Goal: Transaction & Acquisition: Purchase product/service

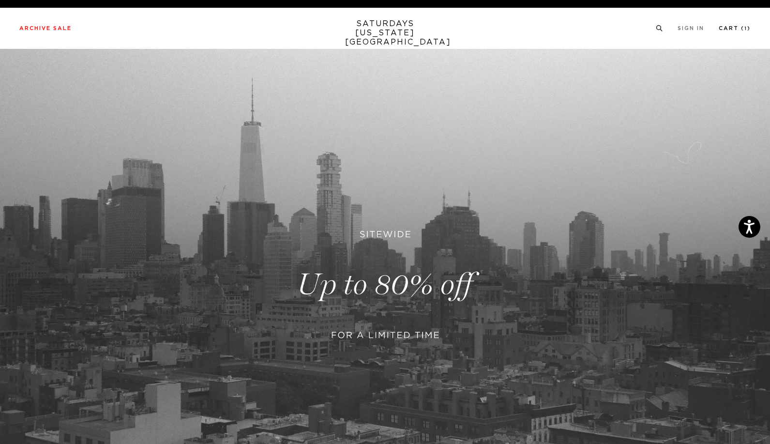
click at [747, 31] on link "Cart ( 1 )" at bounding box center [734, 28] width 32 height 5
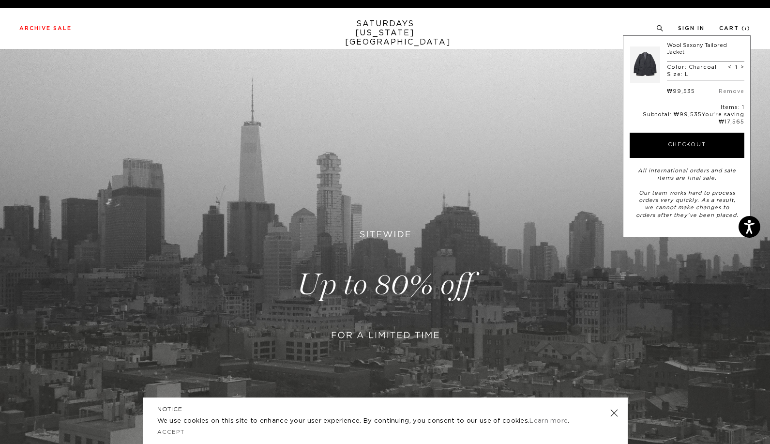
click at [494, 40] on div "Archive Sale Men's Tees Shirts Shorts Swim Knitwear Pants Sweats Women's" at bounding box center [385, 28] width 770 height 41
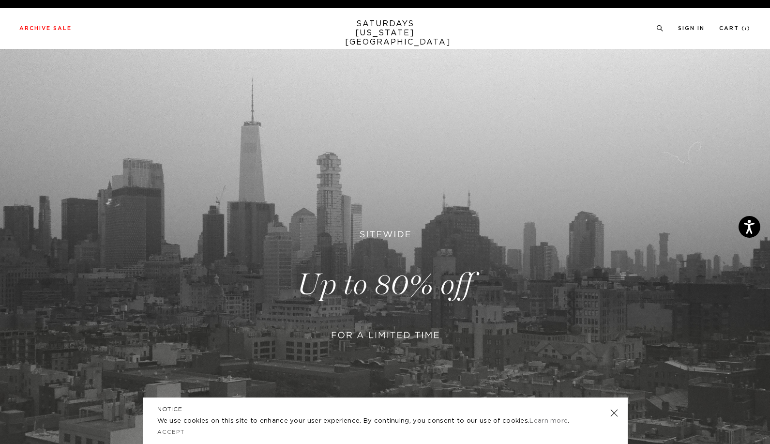
click at [11, 28] on div "Archive Sale Men's Tees Shirts Shorts Swim Knitwear Pants Sweats Women's" at bounding box center [385, 28] width 770 height 9
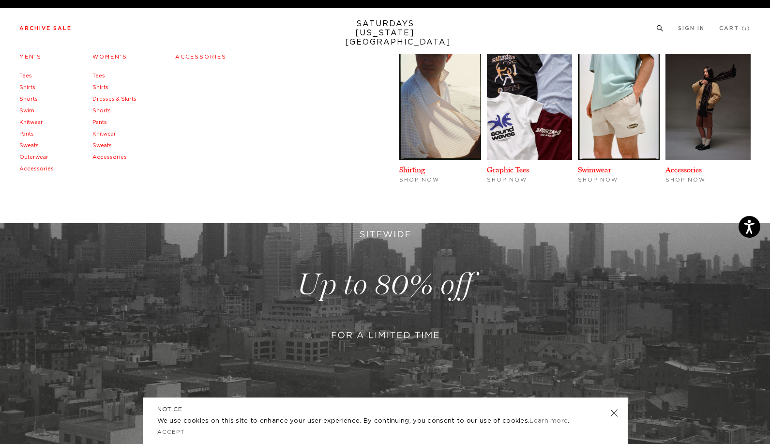
click at [50, 171] on li "Accessories" at bounding box center [36, 169] width 34 height 12
click at [48, 171] on link "Accessories" at bounding box center [36, 168] width 34 height 5
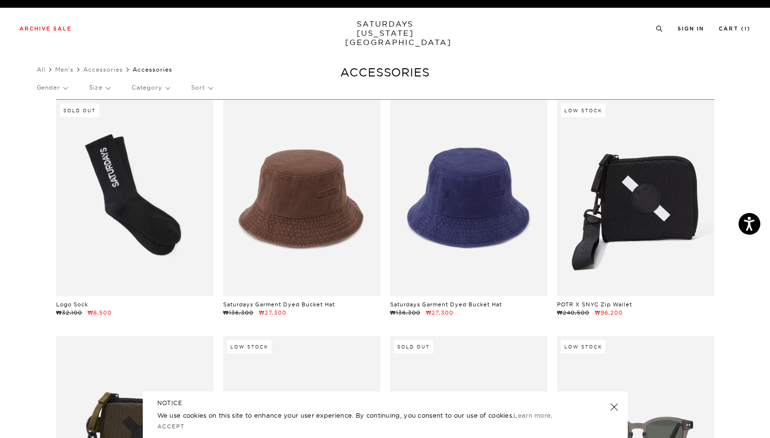
click at [55, 17] on div "Archive Sale Men's Tees Shirts Shorts Swim Knitwear Pants Sweats Women's" at bounding box center [385, 28] width 770 height 41
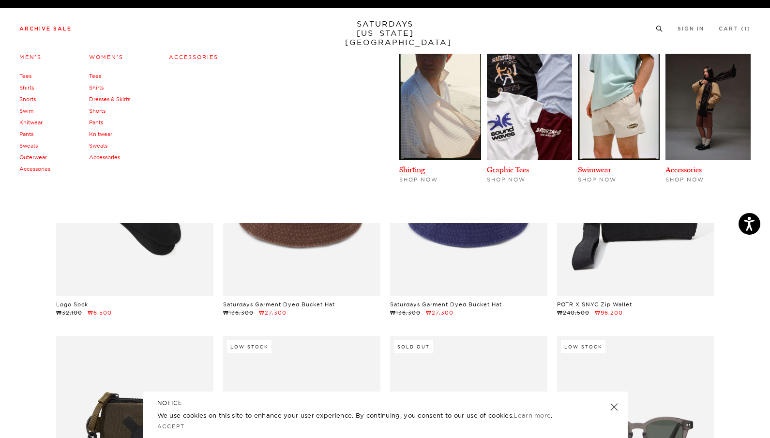
click at [111, 156] on link "Accessories" at bounding box center [104, 157] width 31 height 7
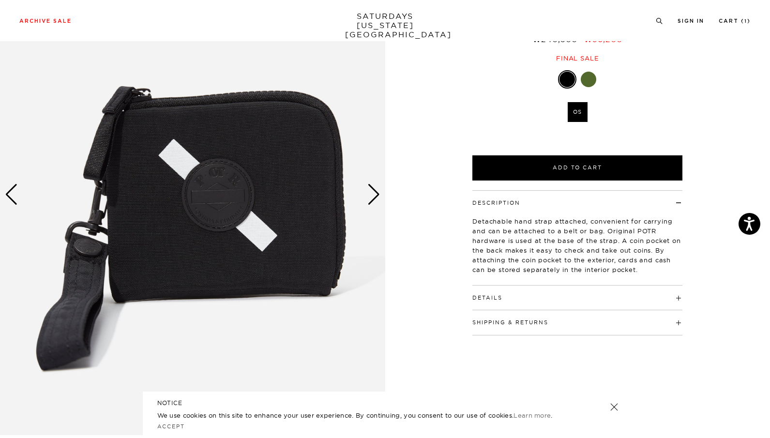
scroll to position [97, 0]
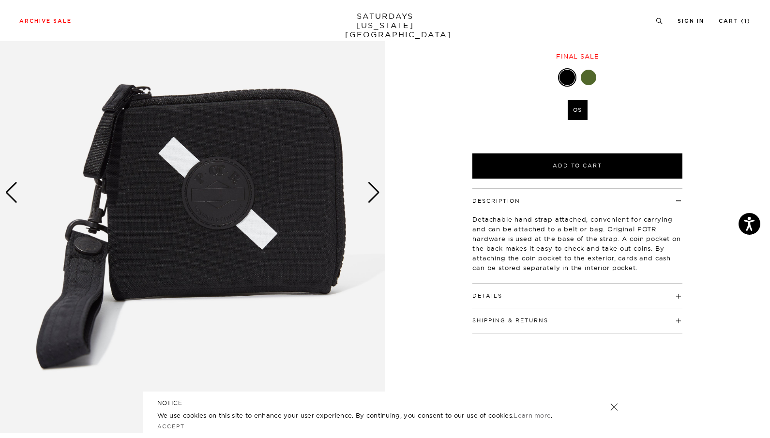
click at [381, 199] on img at bounding box center [192, 192] width 385 height 481
click at [381, 192] on img at bounding box center [192, 192] width 385 height 481
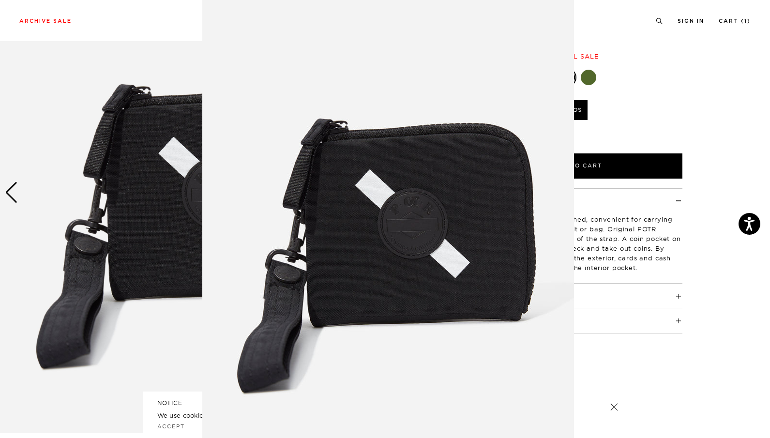
scroll to position [24, 0]
click at [382, 214] on img at bounding box center [388, 223] width 372 height 495
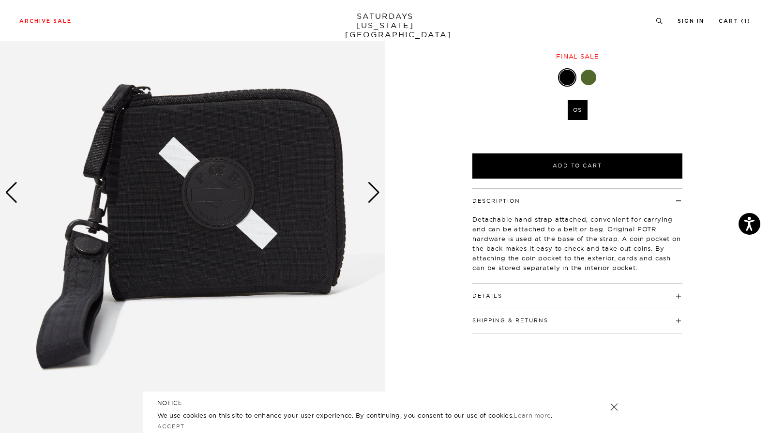
click at [377, 190] on div "Next slide" at bounding box center [373, 192] width 13 height 21
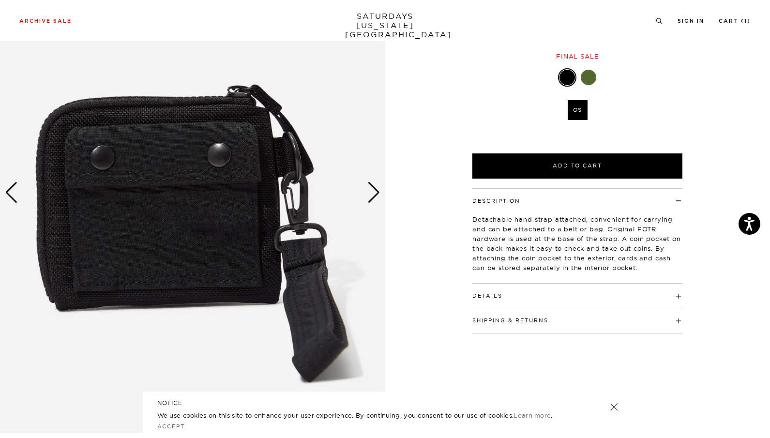
click at [377, 190] on div "Next slide" at bounding box center [373, 192] width 13 height 21
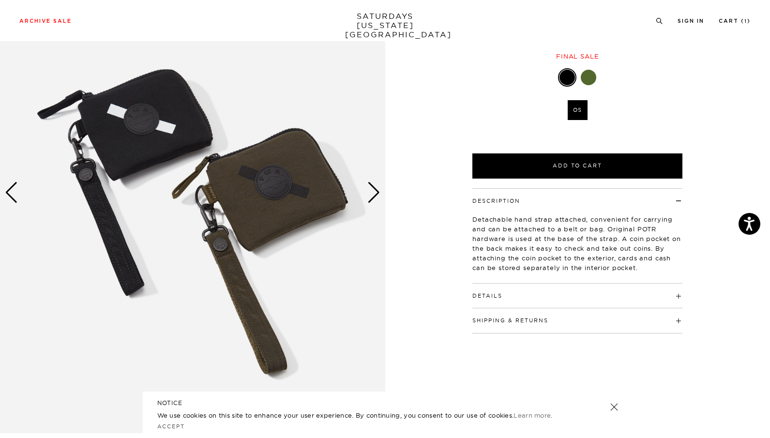
click at [373, 191] on div "Next slide" at bounding box center [373, 192] width 13 height 21
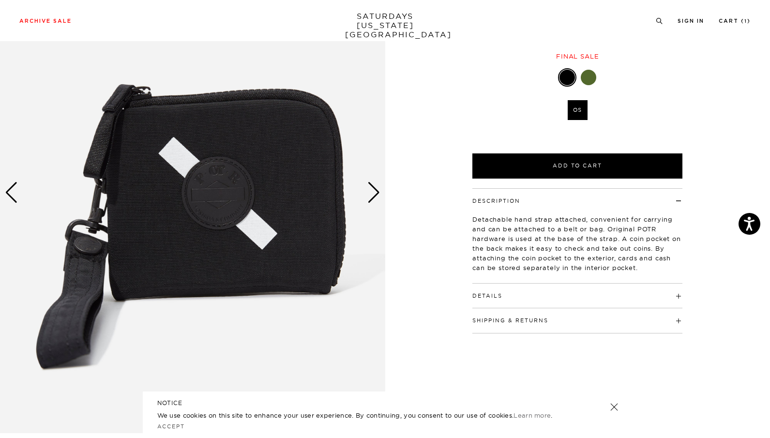
click at [373, 191] on div "Next slide" at bounding box center [373, 192] width 13 height 21
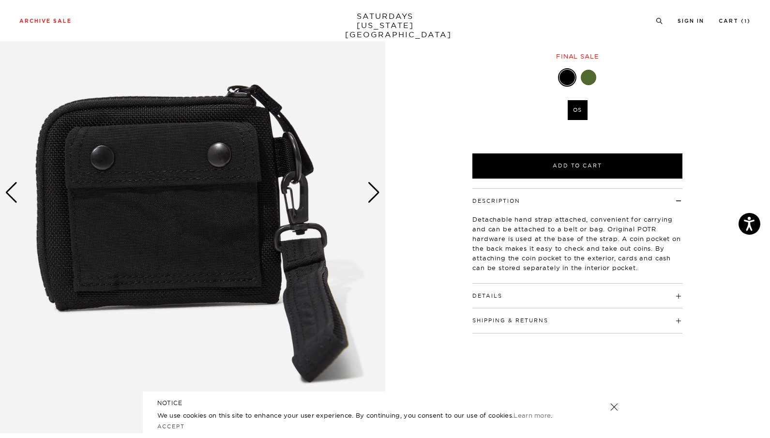
click at [373, 191] on div "Next slide" at bounding box center [373, 192] width 13 height 21
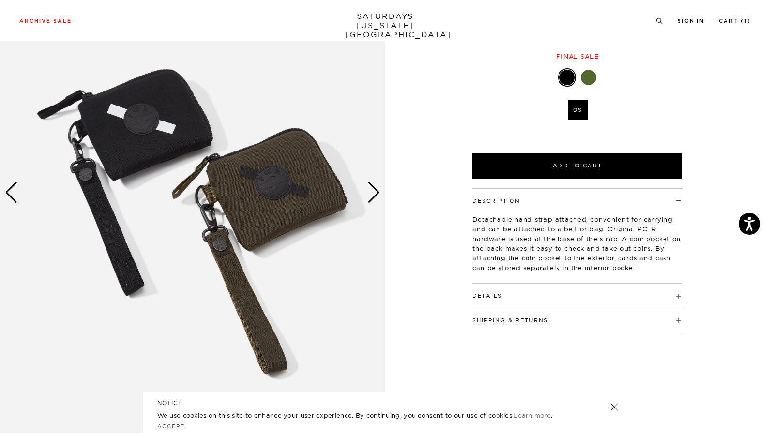
click at [11, 199] on div "Previous slide" at bounding box center [11, 192] width 13 height 21
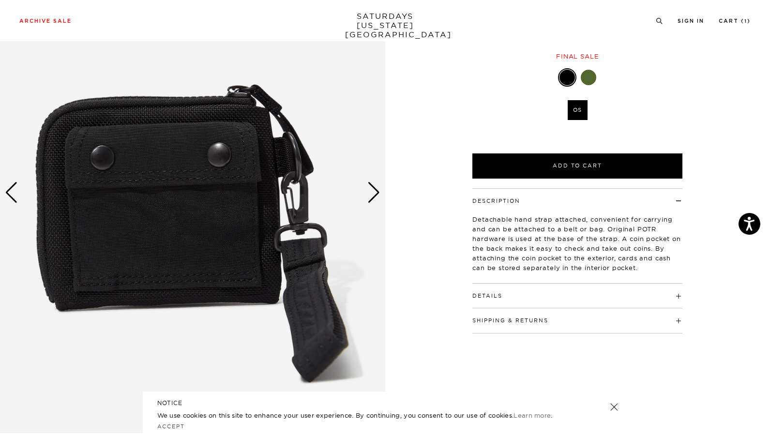
click at [366, 195] on img at bounding box center [192, 192] width 385 height 481
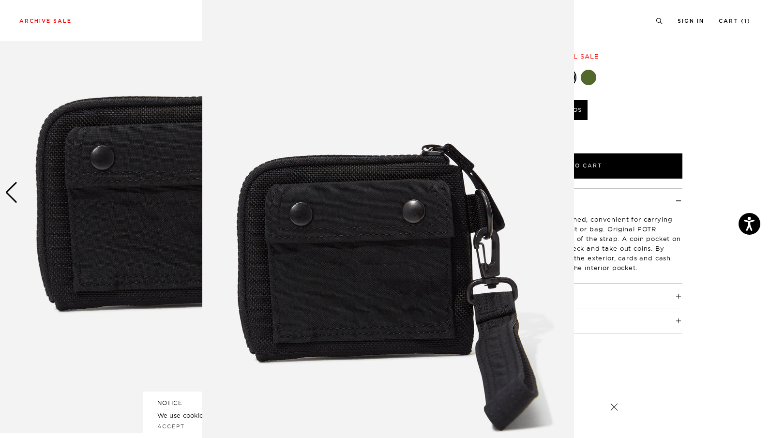
click at [374, 194] on body "Accessibility Screen-Reader Guide, Feedback, and Issue Reporting | New window F…" at bounding box center [385, 409] width 770 height 1013
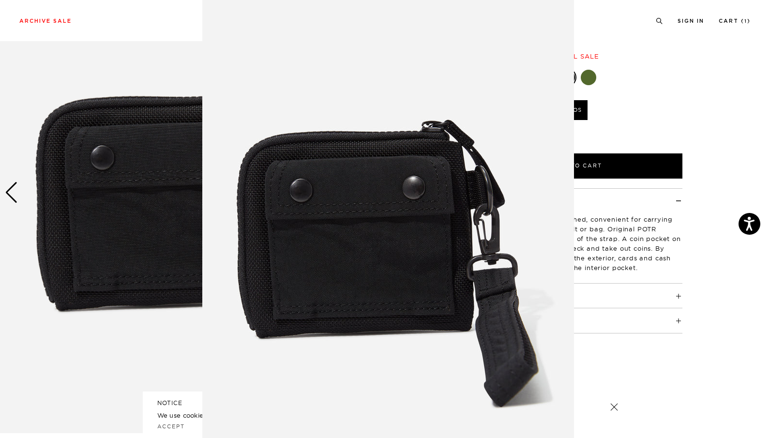
scroll to position [23, 0]
click at [544, 199] on img at bounding box center [388, 224] width 372 height 495
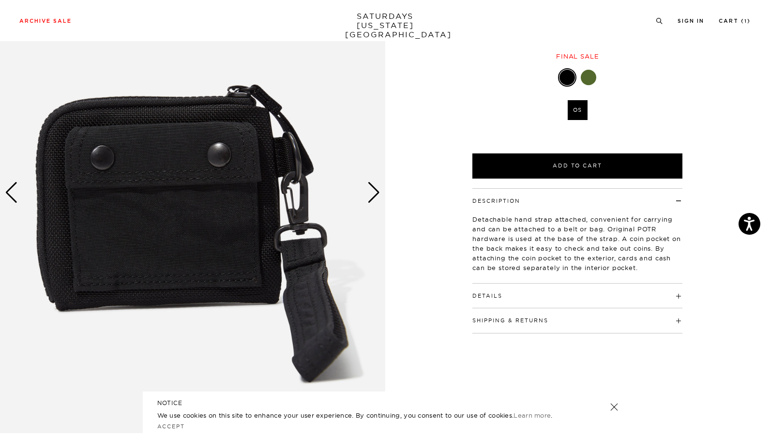
scroll to position [0, 0]
click at [379, 197] on div "Next slide" at bounding box center [373, 192] width 13 height 21
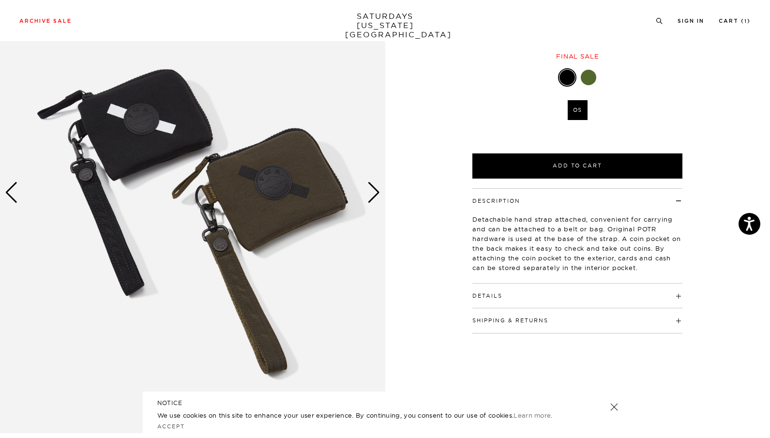
click at [379, 196] on div "Next slide" at bounding box center [373, 192] width 13 height 21
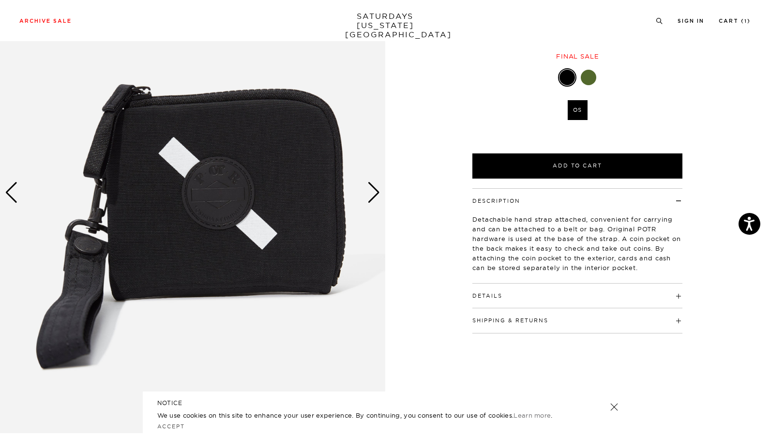
click at [379, 196] on div "Next slide" at bounding box center [373, 192] width 13 height 21
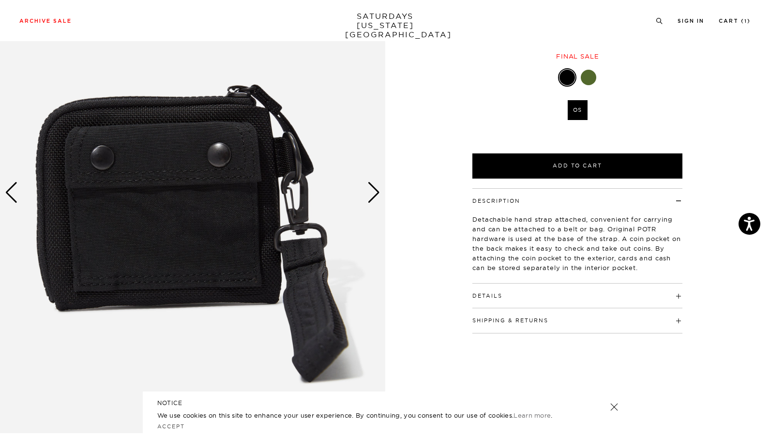
click at [379, 196] on div "Next slide" at bounding box center [373, 192] width 13 height 21
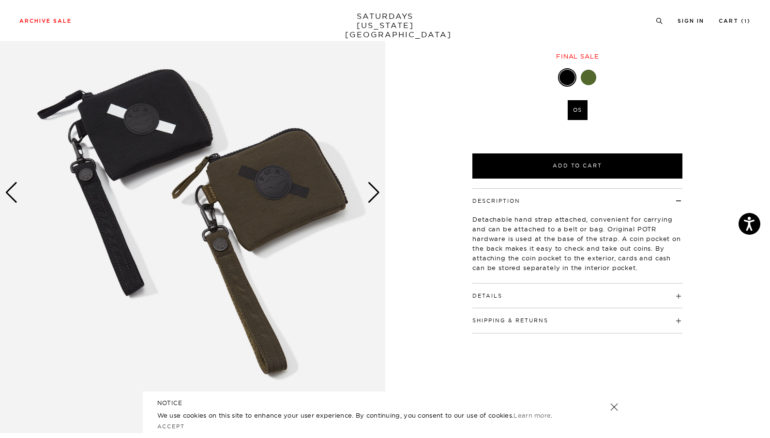
click at [379, 196] on div "Next slide" at bounding box center [373, 192] width 13 height 21
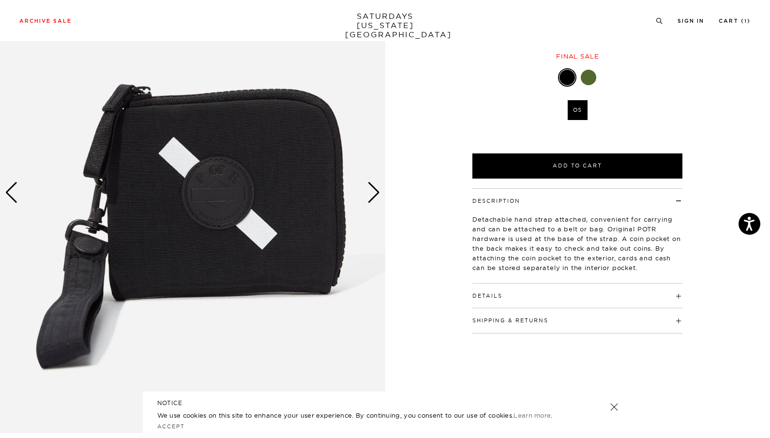
click at [24, 196] on img at bounding box center [192, 192] width 385 height 481
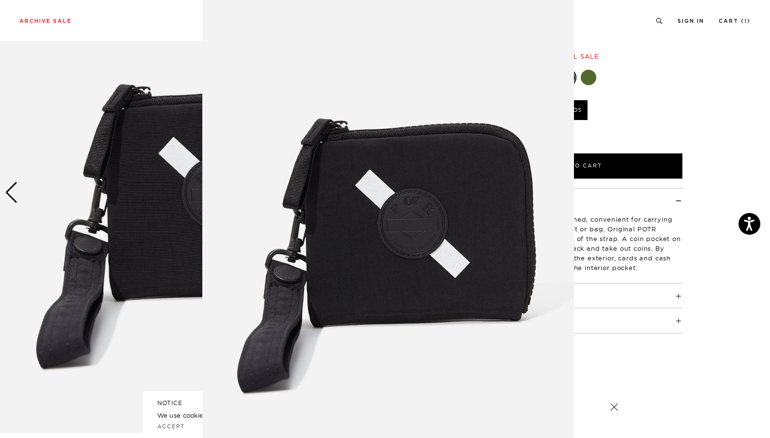
scroll to position [24, 0]
click at [20, 194] on figure at bounding box center [385, 219] width 770 height 438
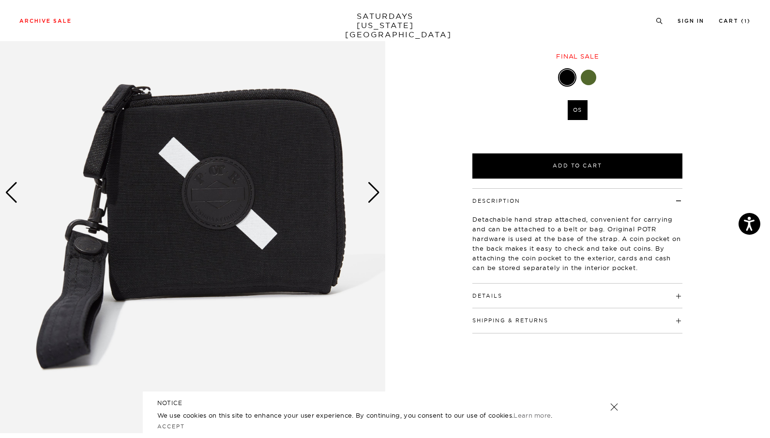
click at [8, 200] on div "Previous slide" at bounding box center [11, 192] width 13 height 21
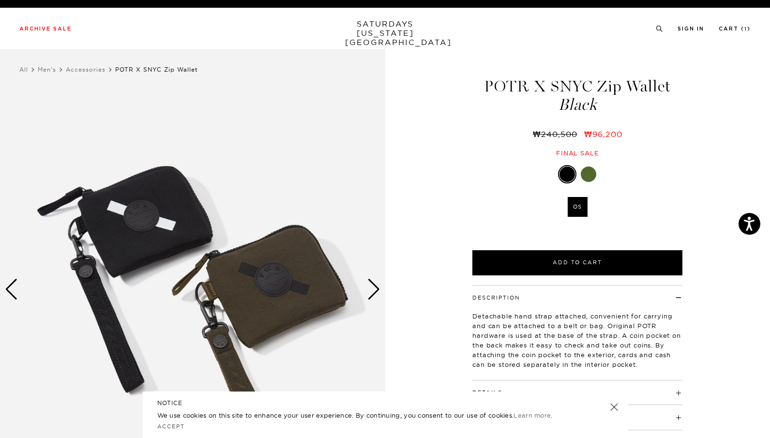
click at [583, 175] on div at bounding box center [588, 173] width 15 height 15
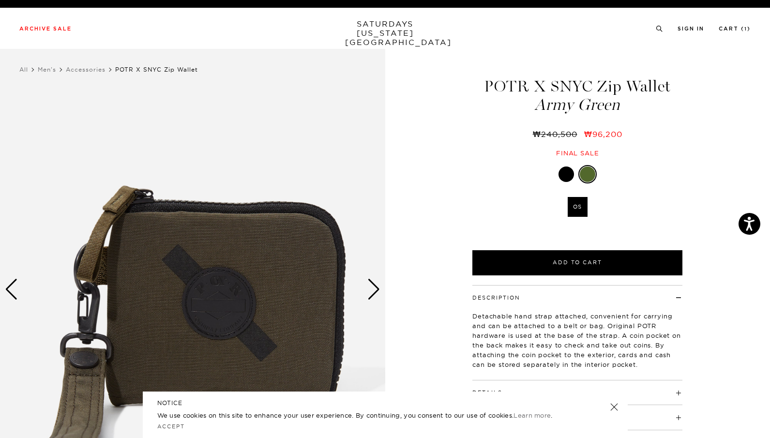
click at [227, 291] on img at bounding box center [192, 289] width 385 height 481
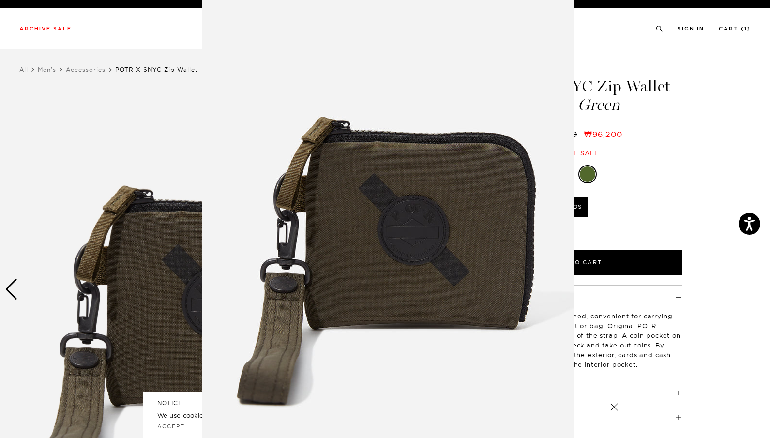
scroll to position [31, 0]
click at [701, 269] on figure at bounding box center [385, 219] width 770 height 438
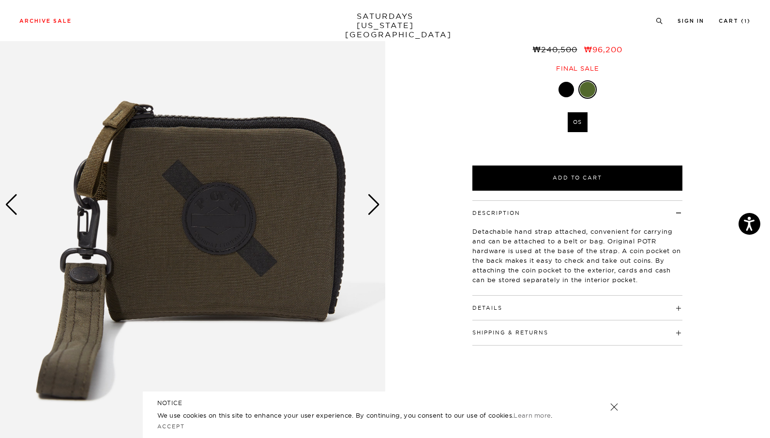
scroll to position [97, 0]
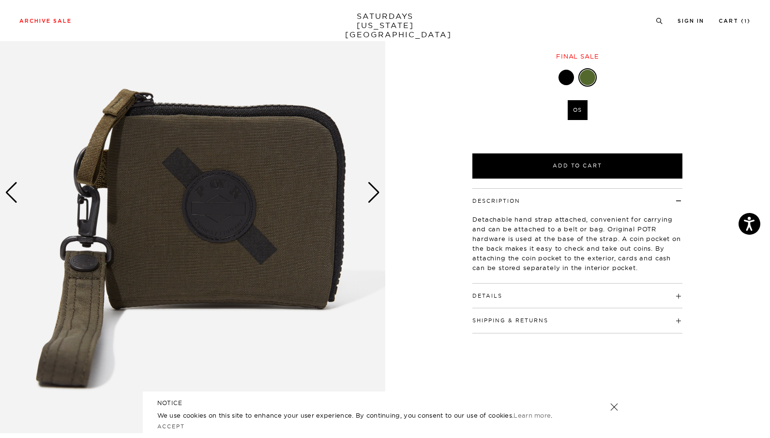
click at [369, 191] on div "Next slide" at bounding box center [373, 192] width 13 height 21
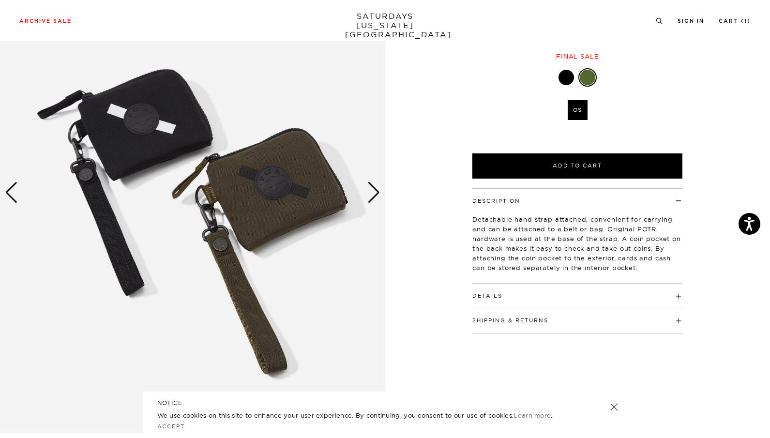
click at [371, 196] on div "Next slide" at bounding box center [373, 192] width 13 height 21
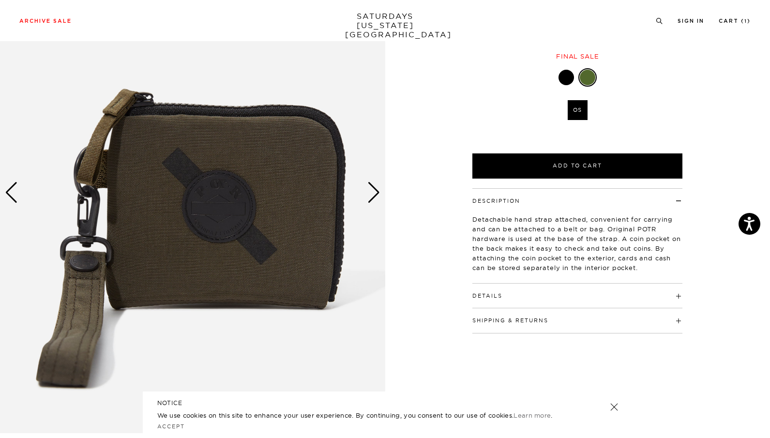
click at [371, 196] on div "Next slide" at bounding box center [373, 192] width 13 height 21
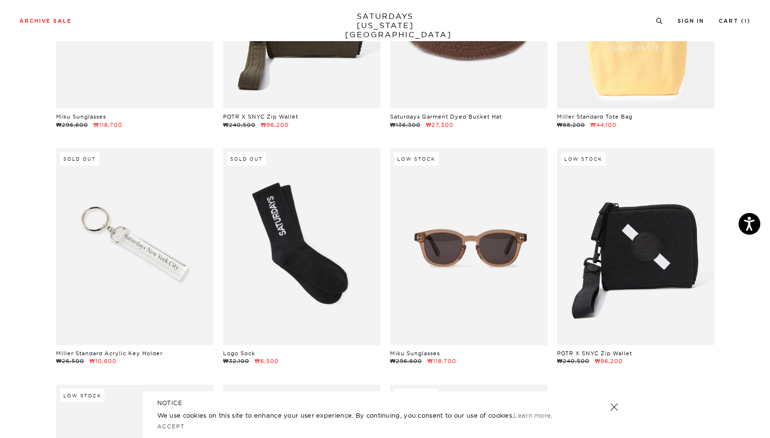
scroll to position [194, 0]
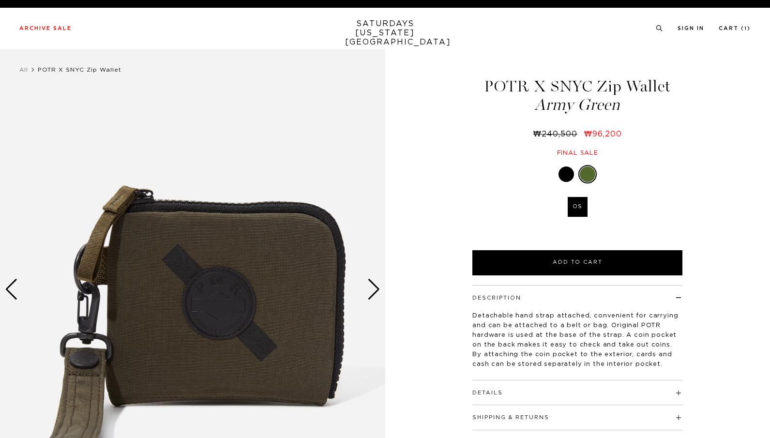
click at [570, 170] on div at bounding box center [565, 173] width 15 height 15
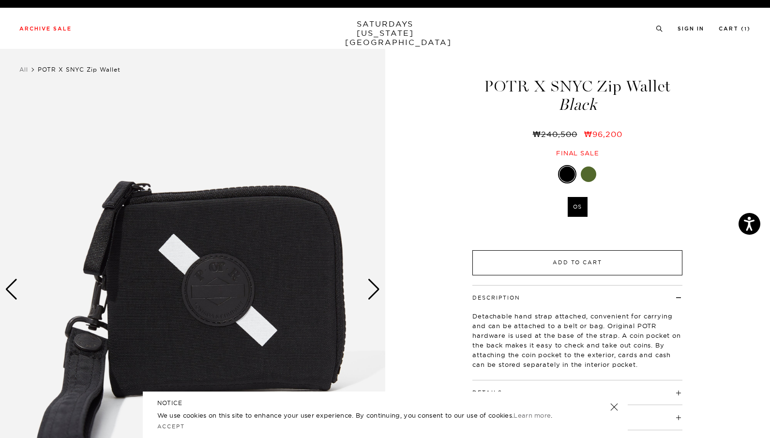
click at [612, 261] on button "Add to Cart" at bounding box center [577, 262] width 210 height 25
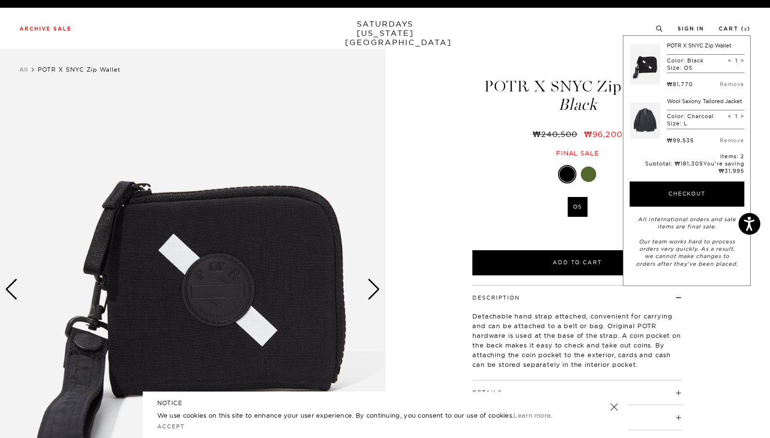
click at [514, 173] on div at bounding box center [577, 174] width 210 height 18
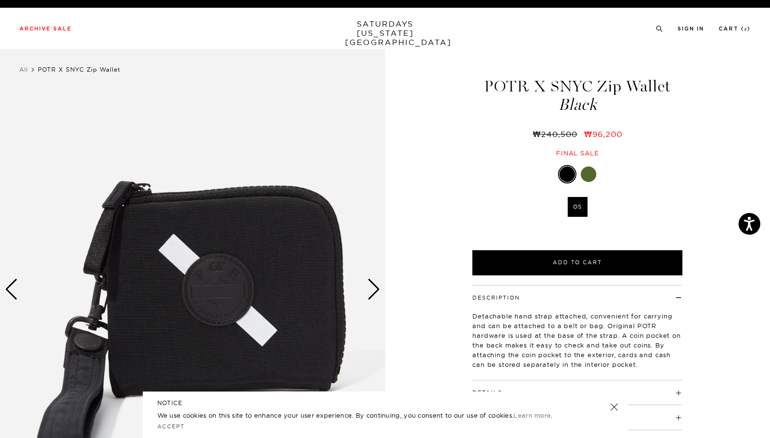
click at [584, 178] on div at bounding box center [588, 173] width 15 height 15
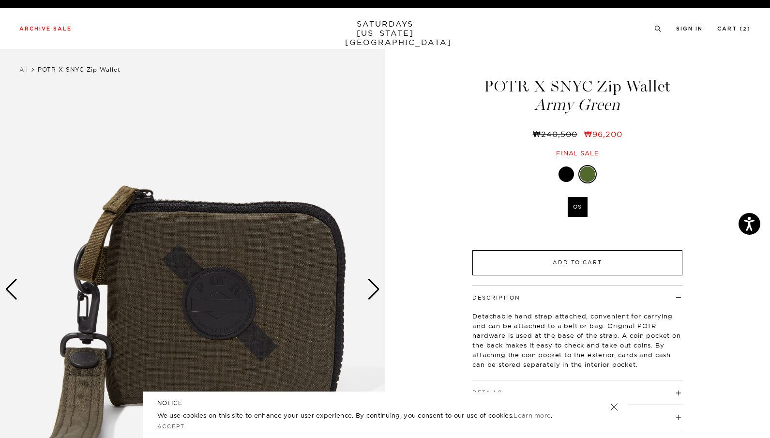
click at [583, 264] on button "Add to Cart" at bounding box center [577, 262] width 210 height 25
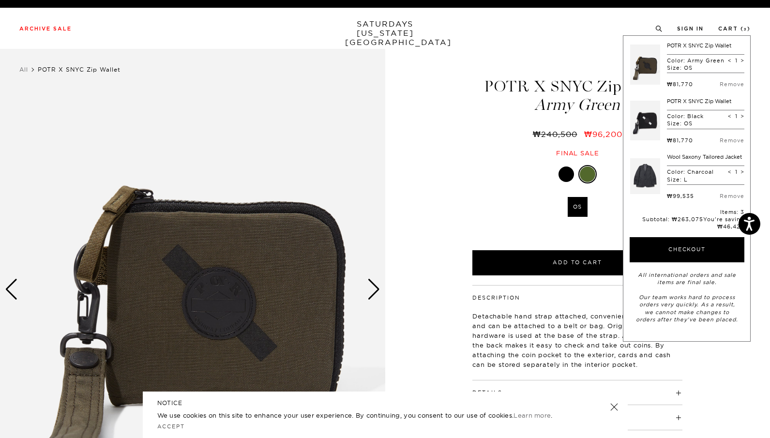
click at [522, 200] on ul "OS" at bounding box center [577, 209] width 150 height 25
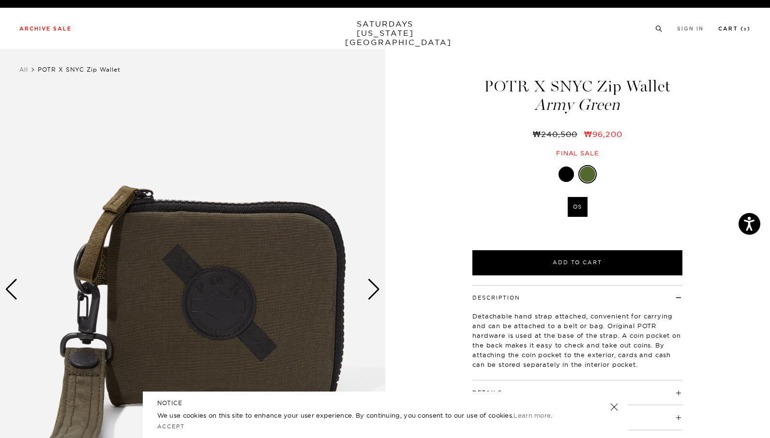
click at [745, 25] on li "Cart ( 3 )" at bounding box center [734, 28] width 32 height 9
click at [743, 26] on link "Cart ( 3 )" at bounding box center [734, 28] width 32 height 5
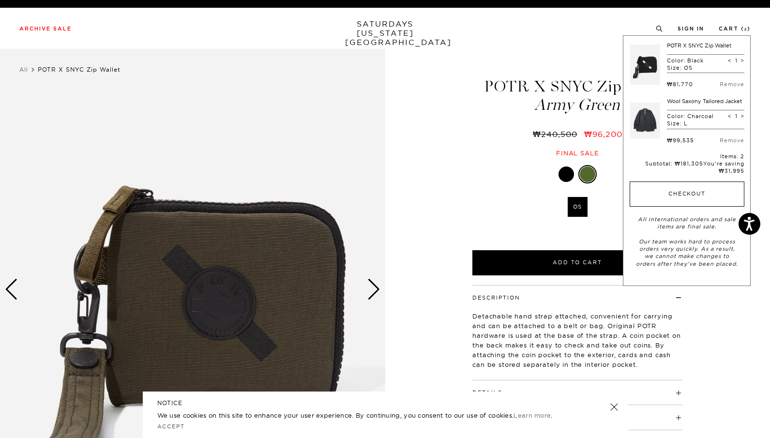
click at [694, 186] on button "Checkout" at bounding box center [686, 193] width 115 height 25
